Goal: Task Accomplishment & Management: Manage account settings

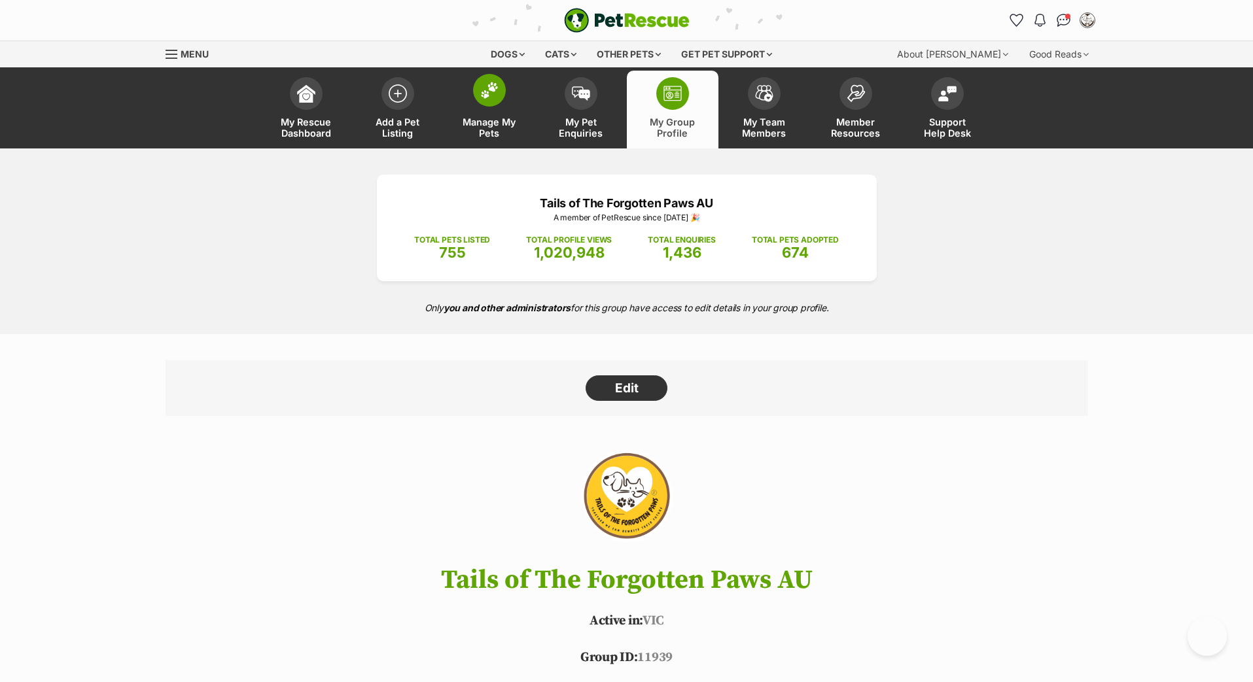
click at [485, 99] on img at bounding box center [489, 90] width 18 height 17
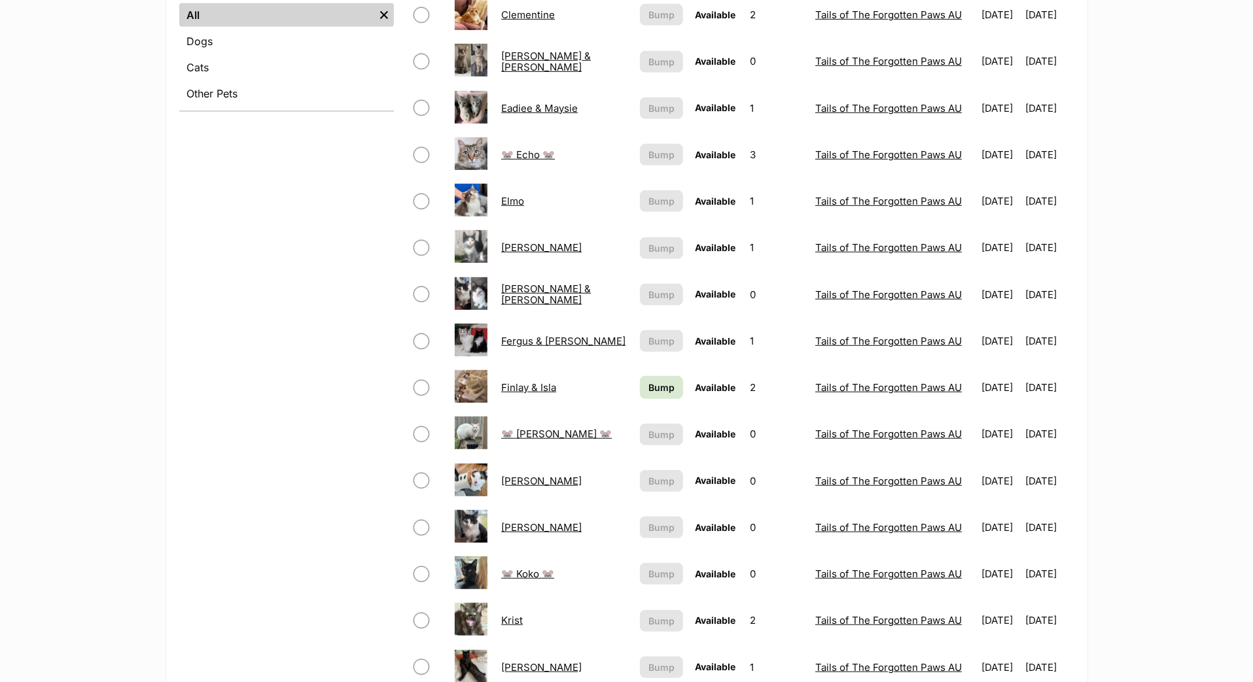
scroll to position [574, 0]
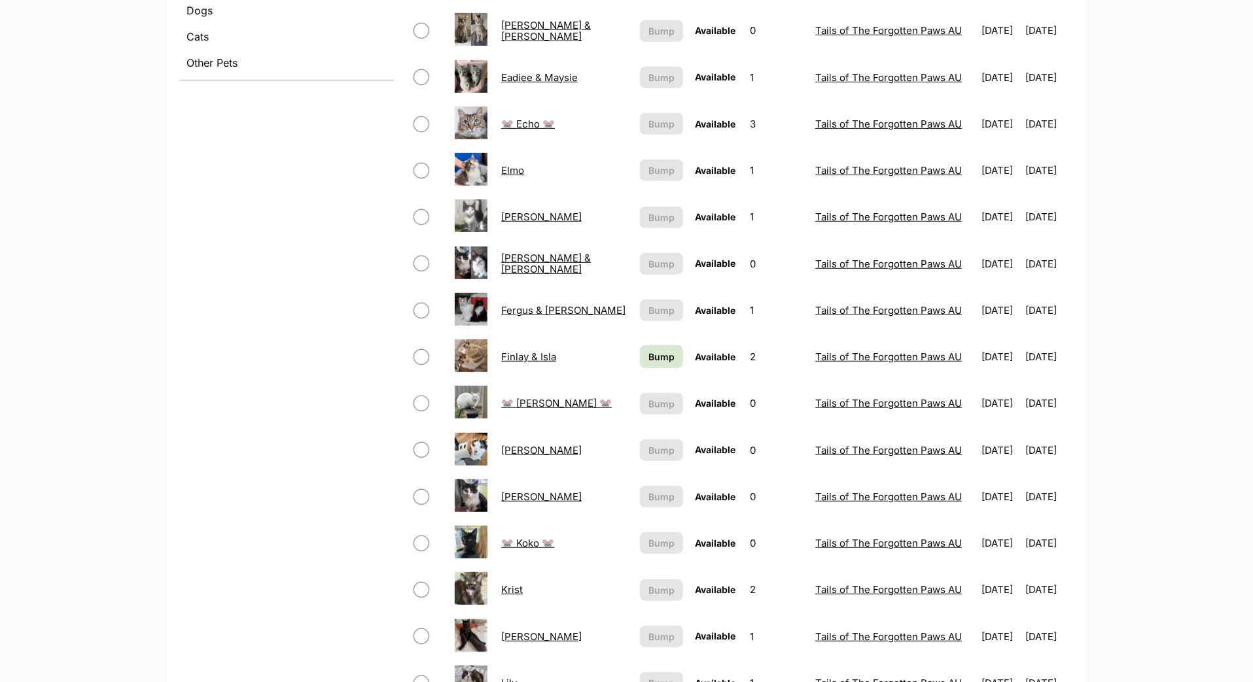
click at [648, 364] on span "Bump" at bounding box center [661, 357] width 26 height 14
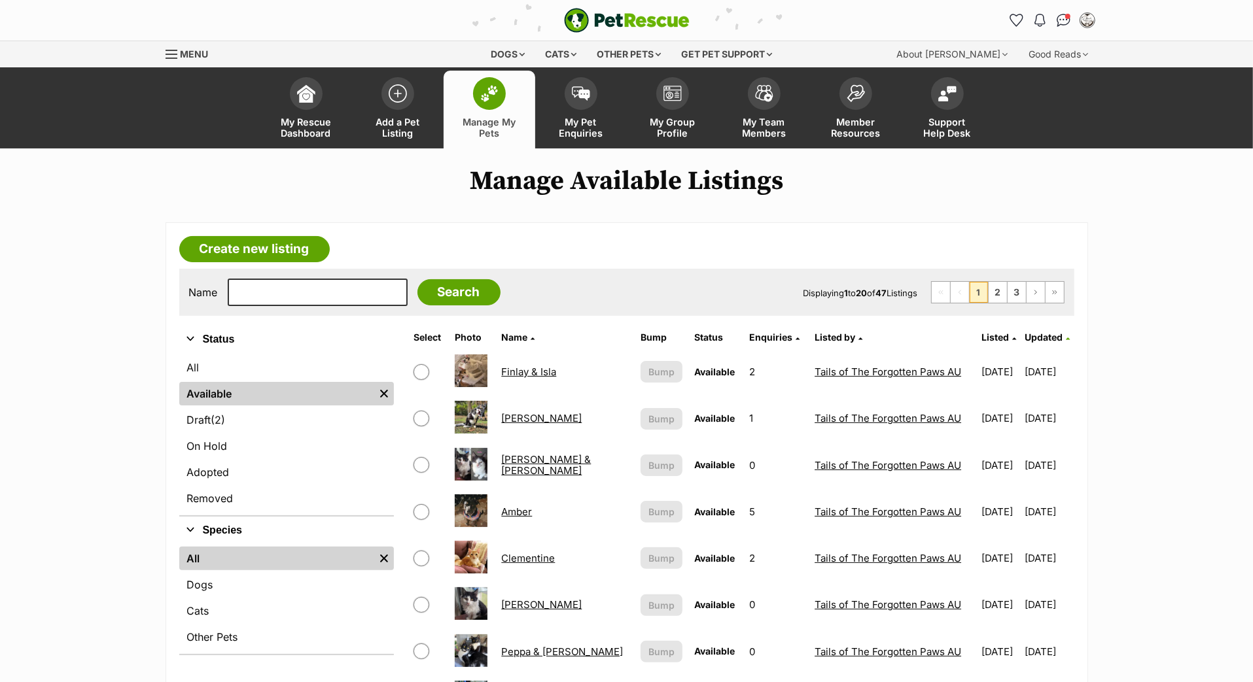
click at [1030, 343] on span "Updated" at bounding box center [1044, 337] width 38 height 11
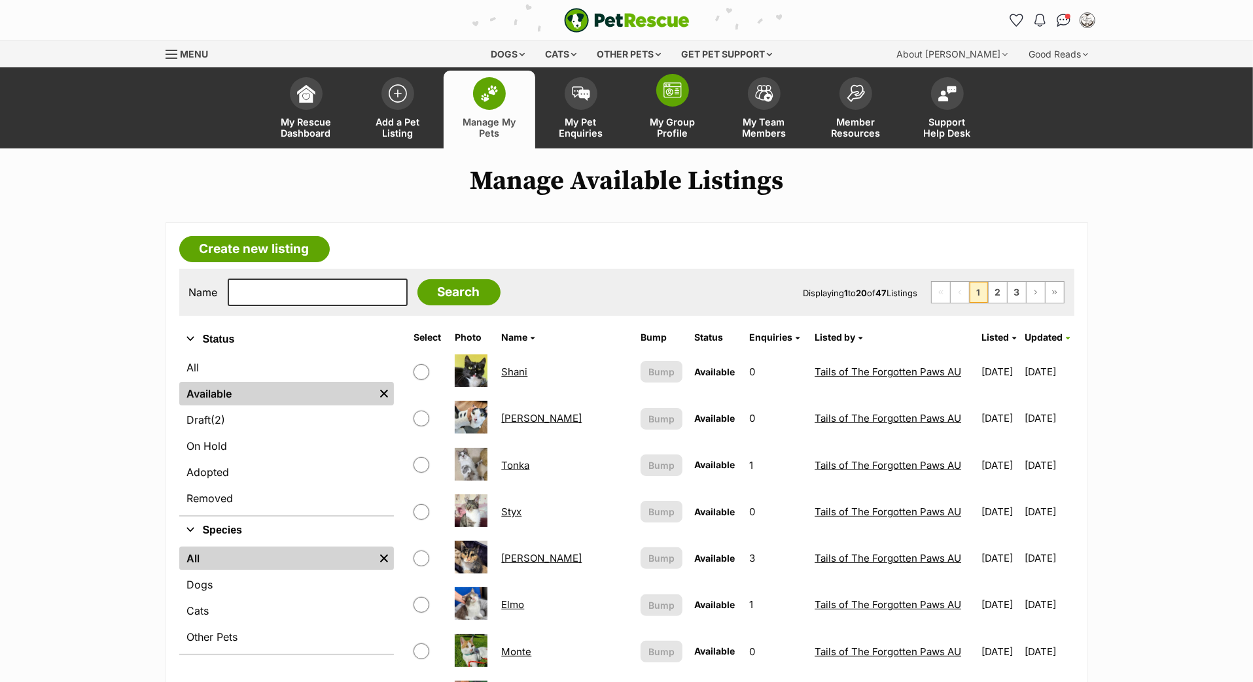
click at [659, 107] on span at bounding box center [672, 90] width 33 height 33
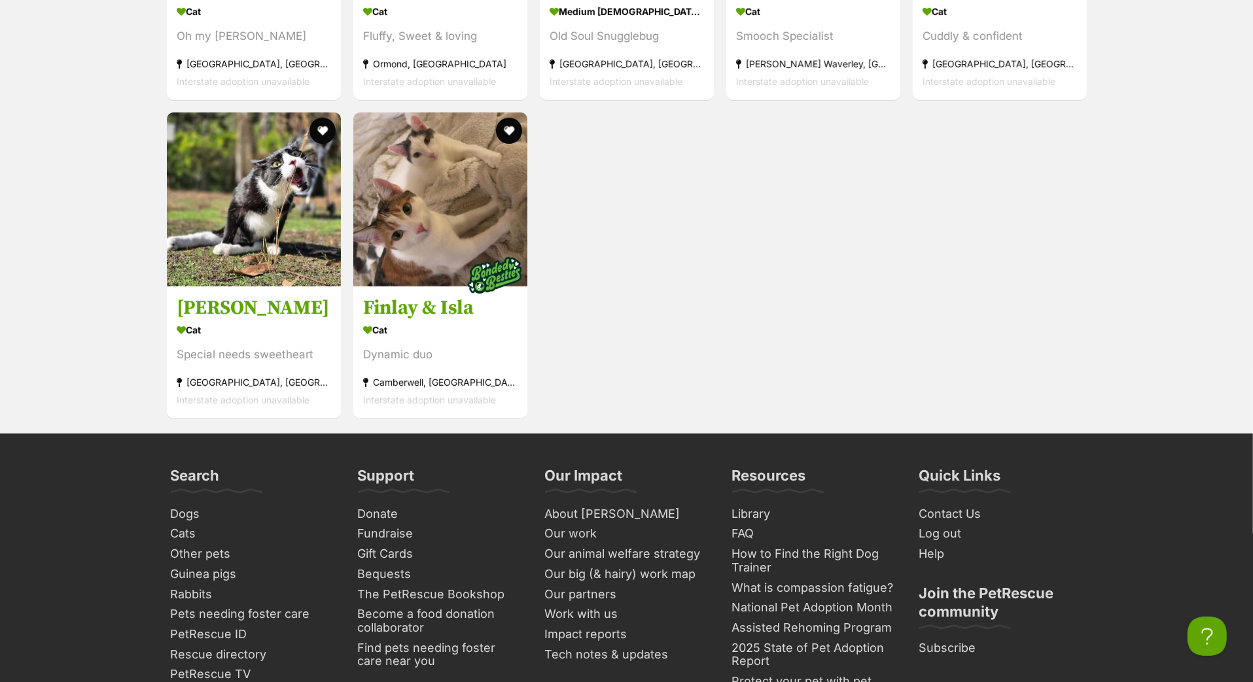
scroll to position [4623, 0]
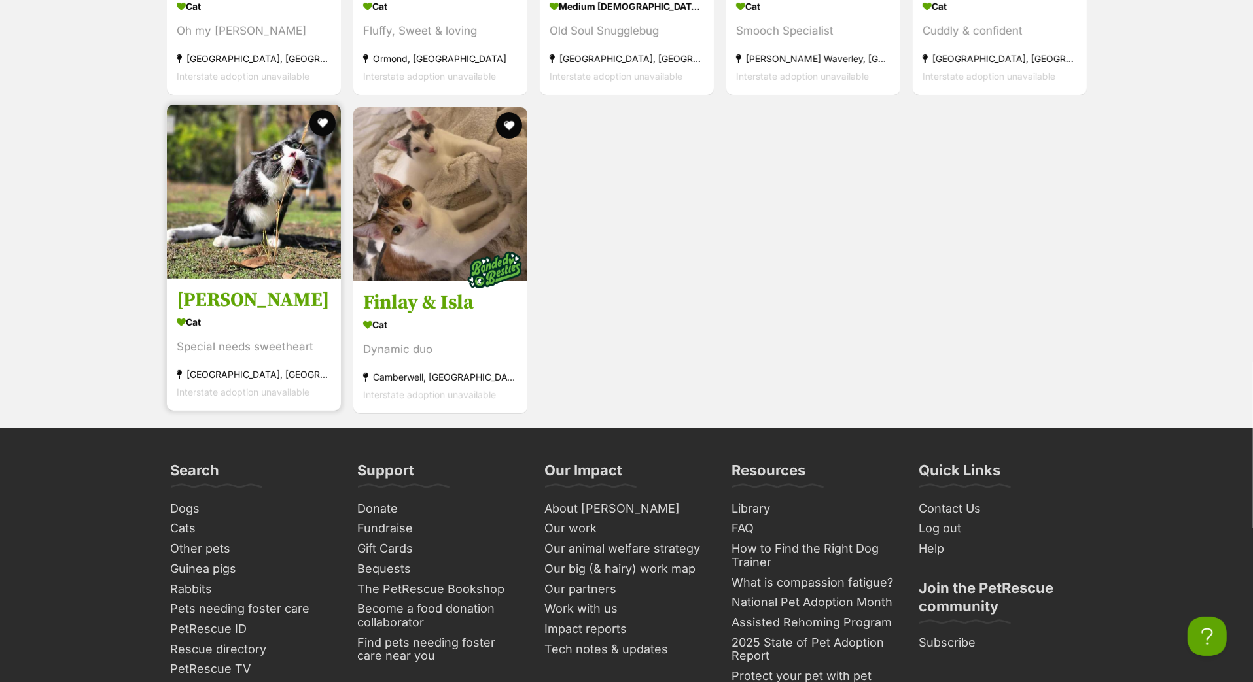
click at [204, 313] on h3 "Lucy" at bounding box center [254, 300] width 154 height 25
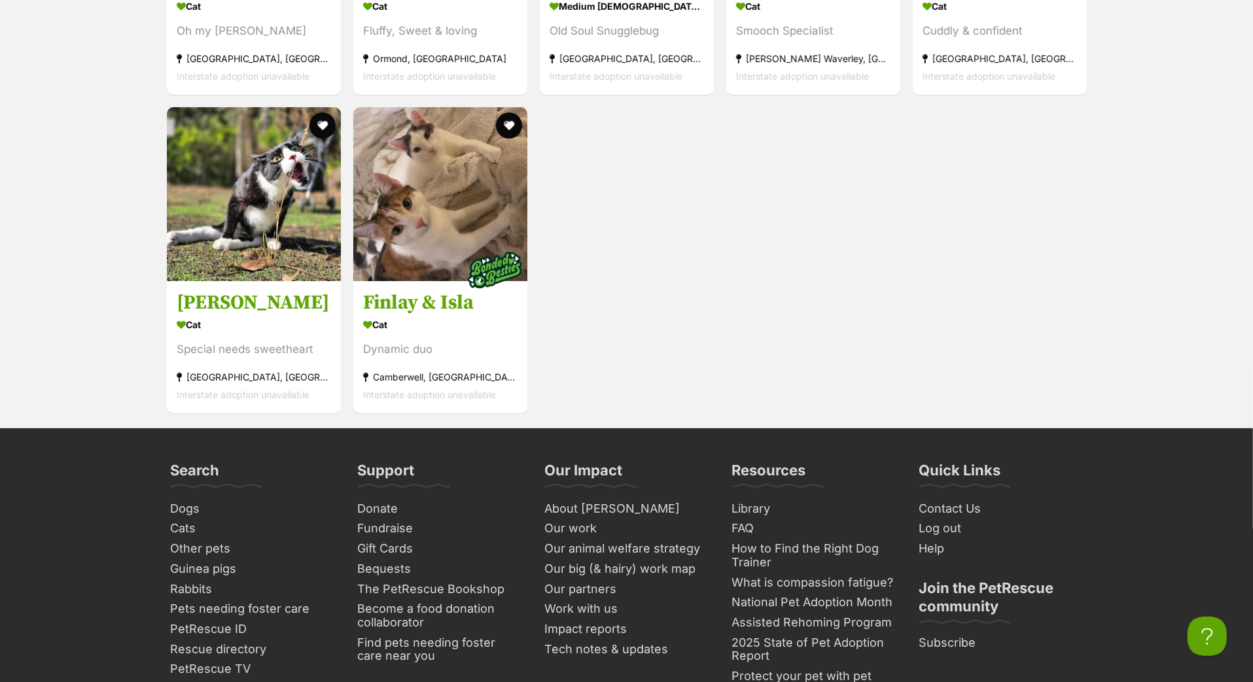
scroll to position [4607, 0]
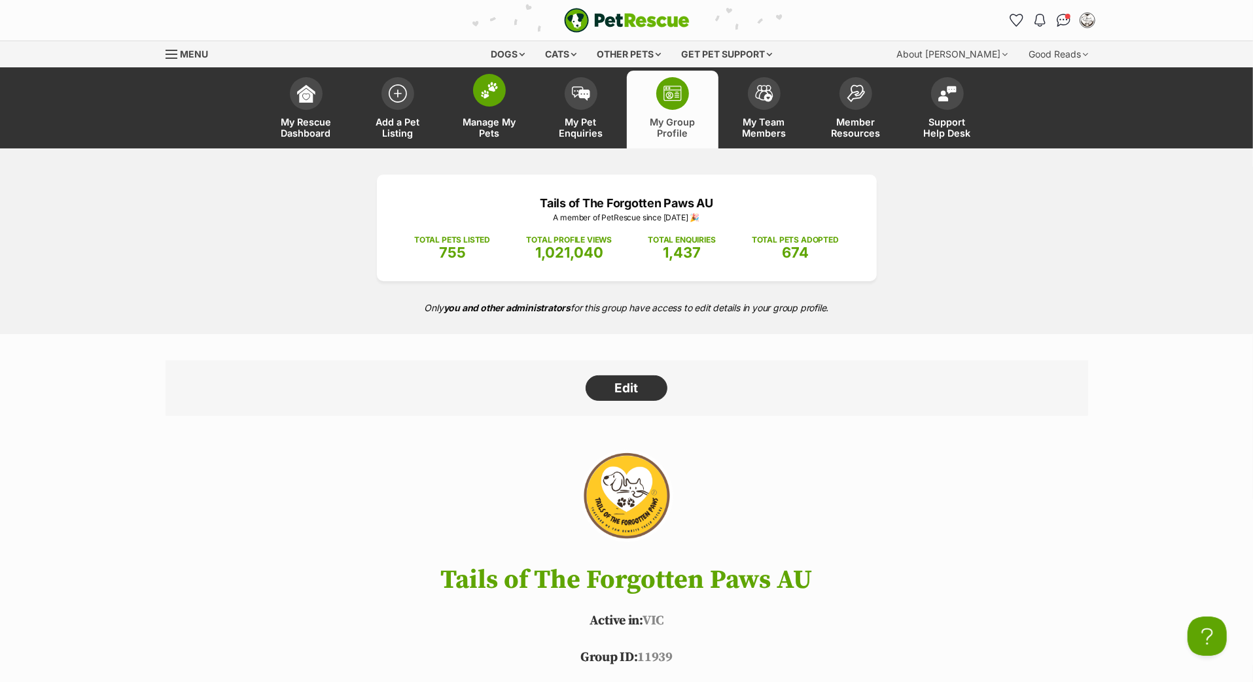
scroll to position [0, 0]
click at [486, 99] on img at bounding box center [489, 90] width 18 height 17
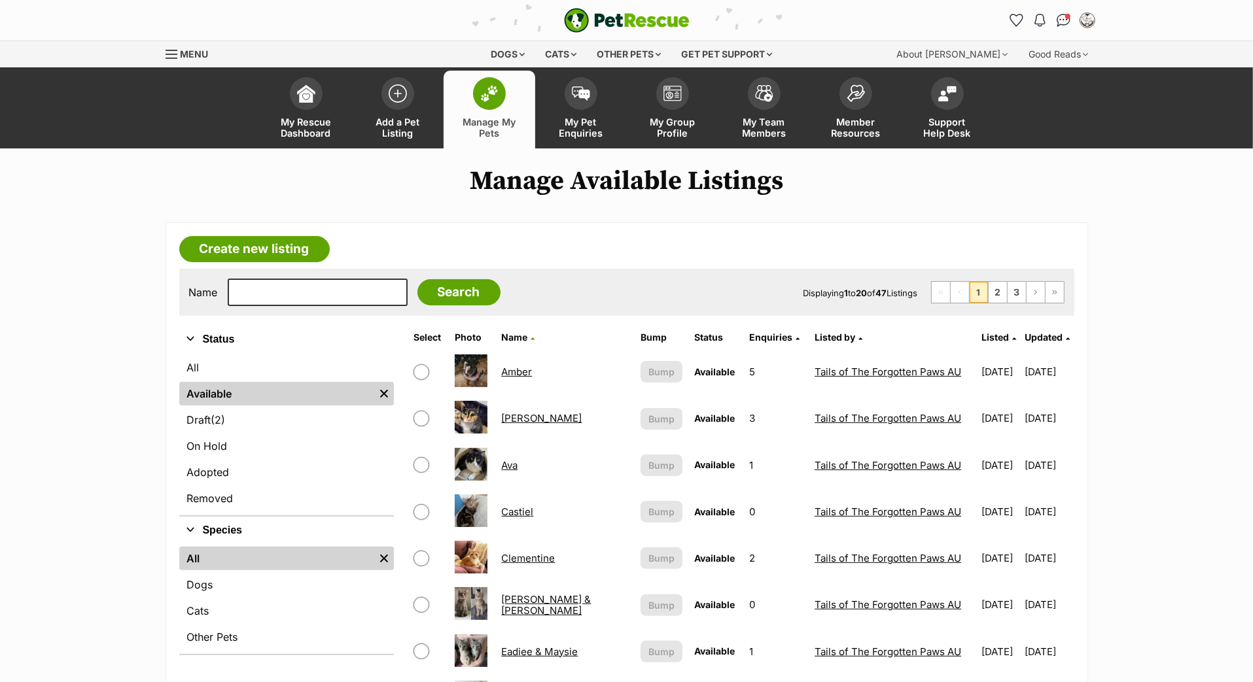
click at [1037, 343] on span "Updated" at bounding box center [1044, 337] width 38 height 11
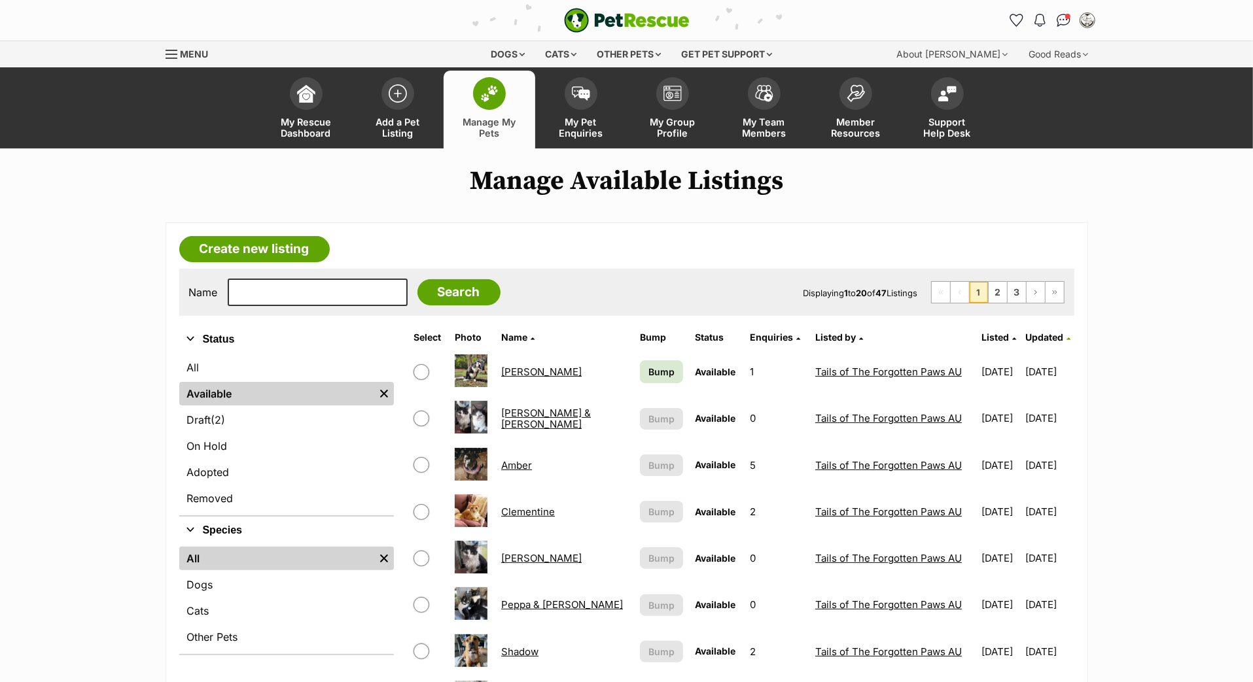
click at [648, 379] on span "Bump" at bounding box center [661, 372] width 26 height 14
click at [1062, 27] on img "Conversations" at bounding box center [1063, 20] width 18 height 17
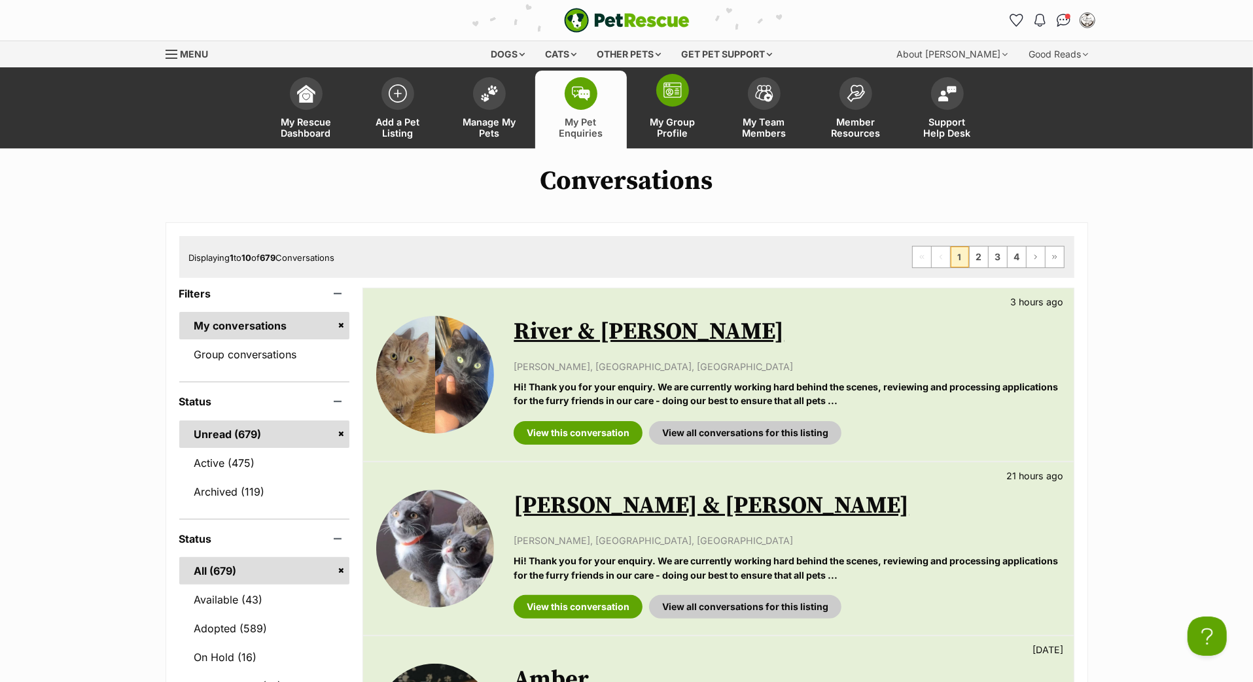
click at [677, 98] on img at bounding box center [672, 90] width 18 height 16
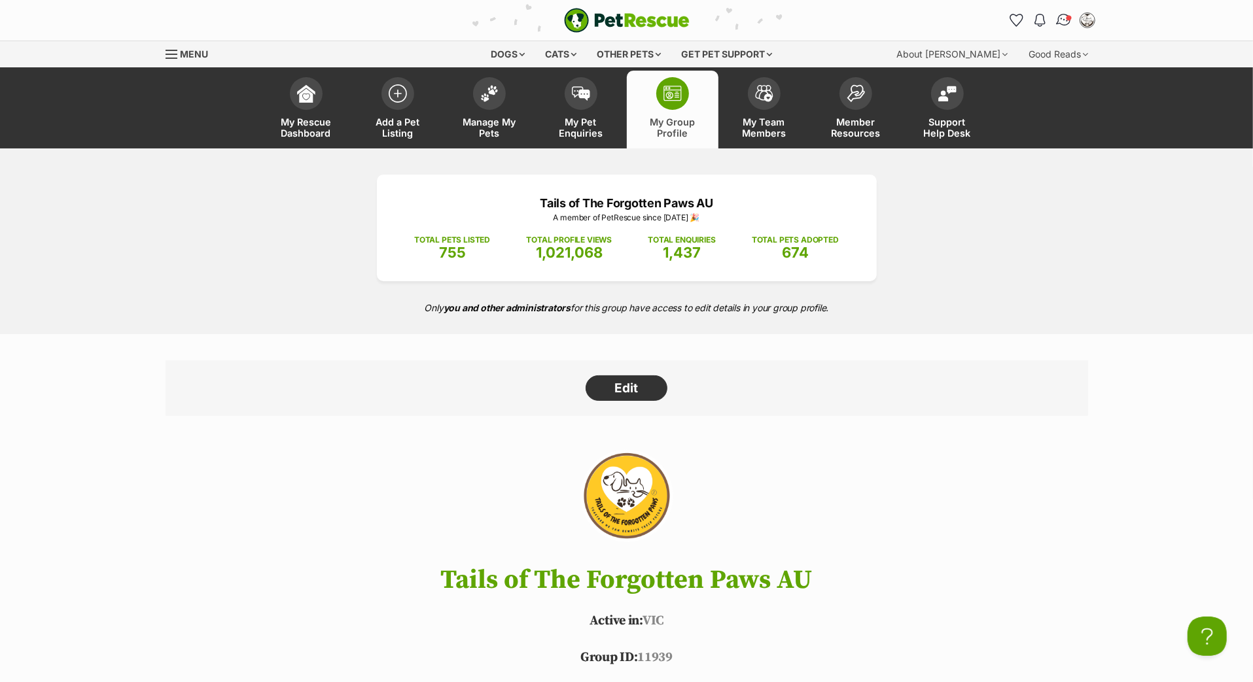
click at [1058, 27] on img "Conversations" at bounding box center [1063, 20] width 18 height 17
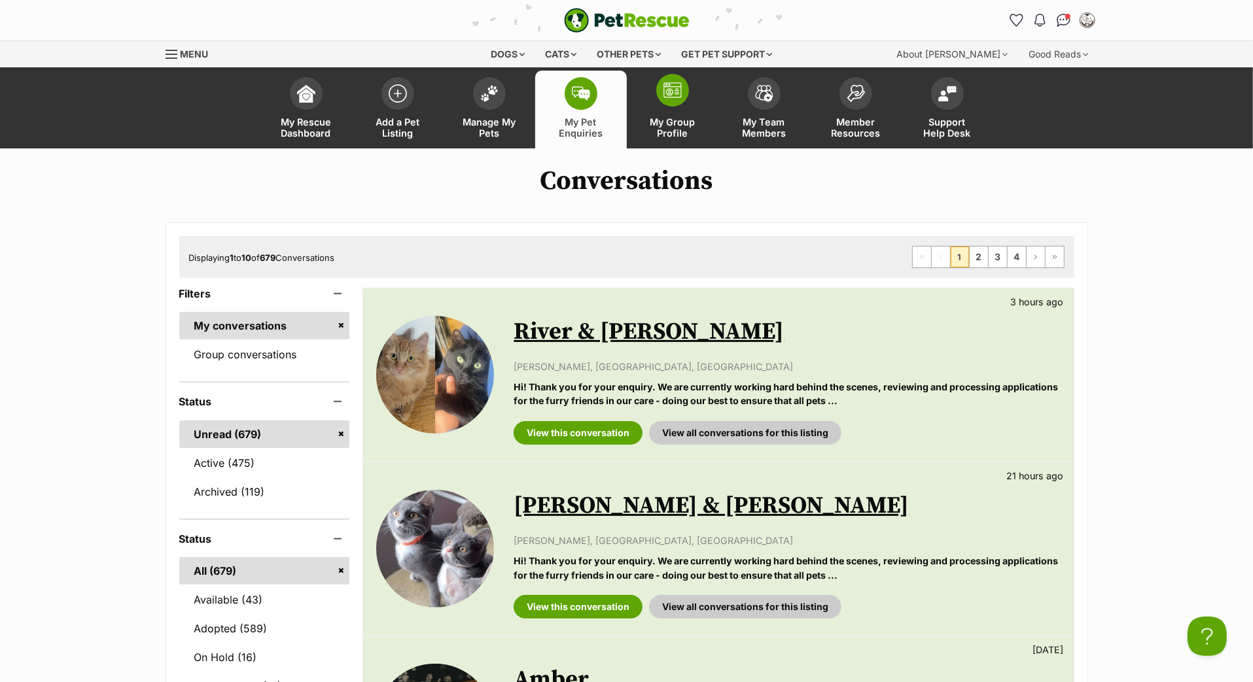
click at [670, 107] on span at bounding box center [672, 90] width 33 height 33
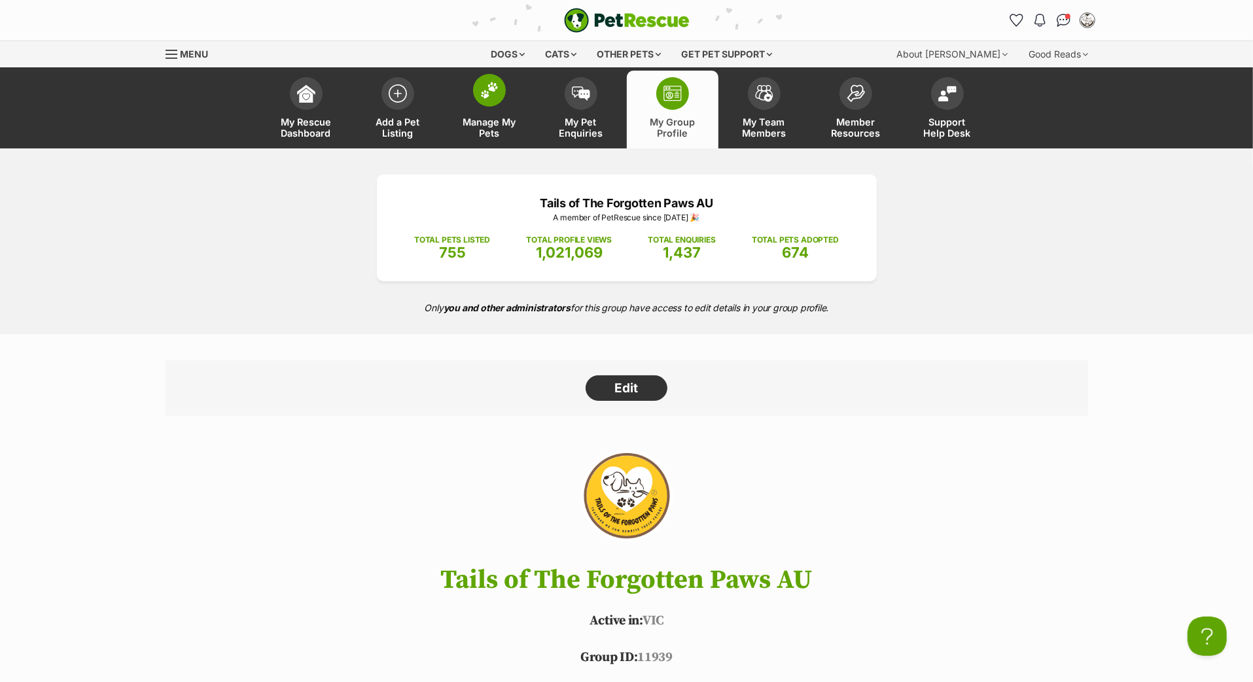
click at [498, 107] on span at bounding box center [489, 90] width 33 height 33
